Goal: Task Accomplishment & Management: Manage account settings

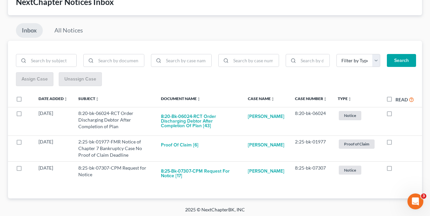
scroll to position [46, 0]
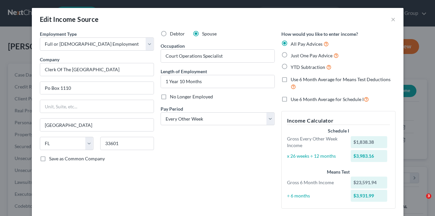
select select "0"
select select "9"
select select "2"
click at [391, 20] on button "×" at bounding box center [393, 19] width 5 height 8
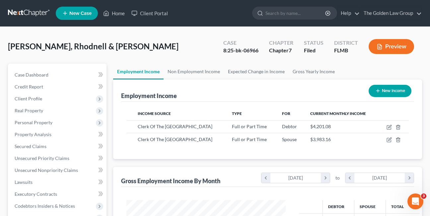
scroll to position [331648, 331594]
click at [111, 12] on link "Home" at bounding box center [114, 13] width 28 height 12
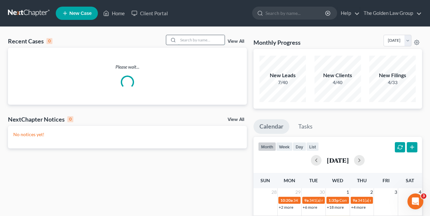
click at [192, 40] on input "search" at bounding box center [201, 40] width 46 height 10
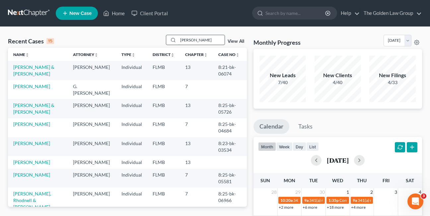
type input "harris"
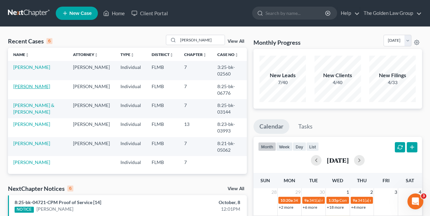
click at [31, 84] on link "Harris, Adrienne" at bounding box center [31, 87] width 37 height 6
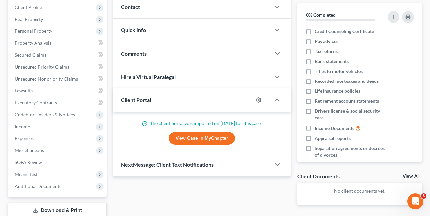
scroll to position [93, 0]
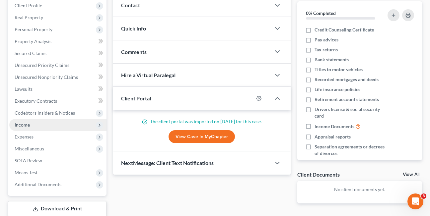
click at [24, 124] on span "Income" at bounding box center [22, 125] width 15 height 6
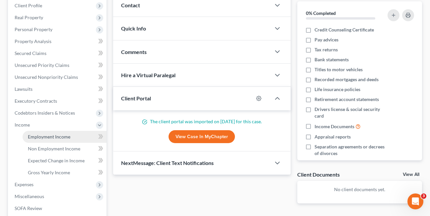
click at [46, 139] on span "Employment Income" at bounding box center [49, 137] width 42 height 6
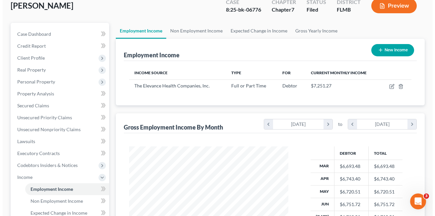
scroll to position [42, 0]
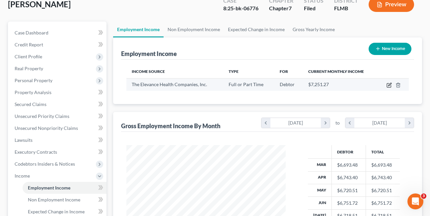
click at [388, 87] on icon "button" at bounding box center [389, 85] width 5 height 5
select select "0"
select select "15"
select select "2"
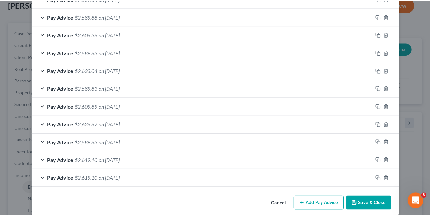
scroll to position [275, 0]
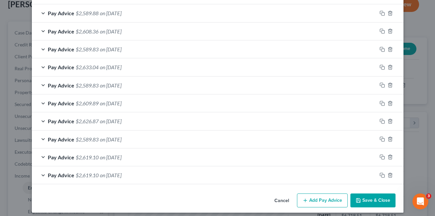
click at [281, 198] on button "Cancel" at bounding box center [281, 200] width 25 height 13
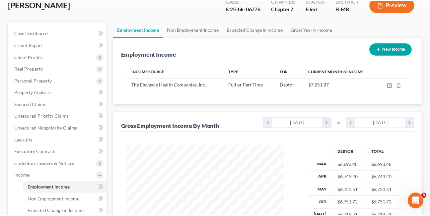
scroll to position [331648, 331594]
